Goal: Information Seeking & Learning: Learn about a topic

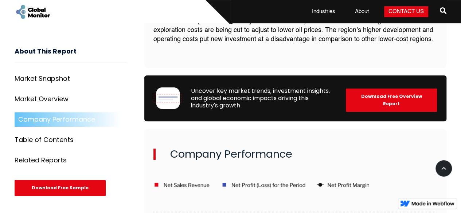
scroll to position [1506, 0]
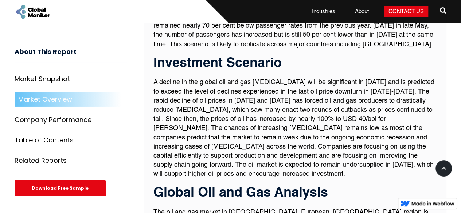
scroll to position [1200, 0]
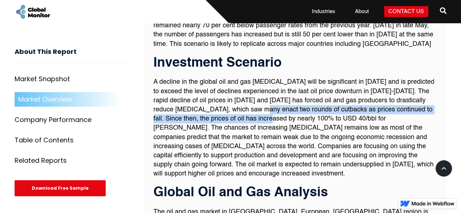
drag, startPoint x: 257, startPoint y: 97, endPoint x: 260, endPoint y: 102, distance: 6.6
click at [260, 102] on p "A decline in the global oil and gas [MEDICAL_DATA] will be significant in [DATE…" at bounding box center [296, 128] width 284 height 101
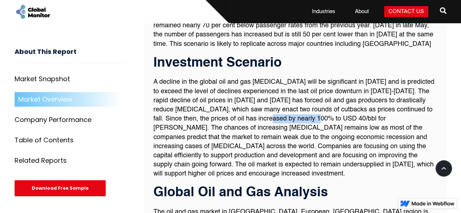
drag, startPoint x: 260, startPoint y: 101, endPoint x: 309, endPoint y: 108, distance: 48.7
click at [309, 108] on p "A decline in the global oil and gas [MEDICAL_DATA] will be significant in [DATE…" at bounding box center [296, 128] width 284 height 101
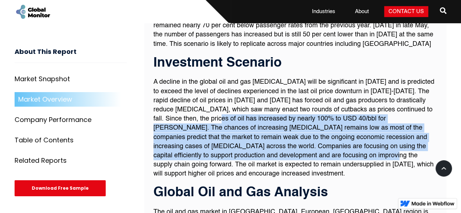
drag, startPoint x: 202, startPoint y: 103, endPoint x: 310, endPoint y: 138, distance: 113.7
click at [310, 138] on p "A decline in the global oil and gas [MEDICAL_DATA] will be significant in [DATE…" at bounding box center [296, 128] width 284 height 101
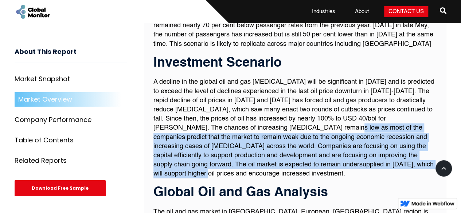
drag, startPoint x: 391, startPoint y: 151, endPoint x: 287, endPoint y: 116, distance: 110.0
click at [287, 116] on p "A decline in the global oil and gas [MEDICAL_DATA] will be significant in [DATE…" at bounding box center [296, 128] width 284 height 101
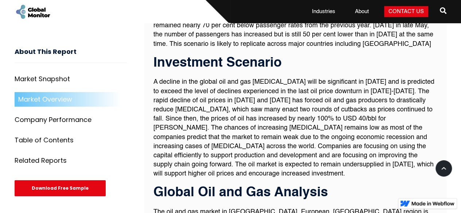
scroll to position [1233, 0]
